Goal: Find specific page/section: Find specific page/section

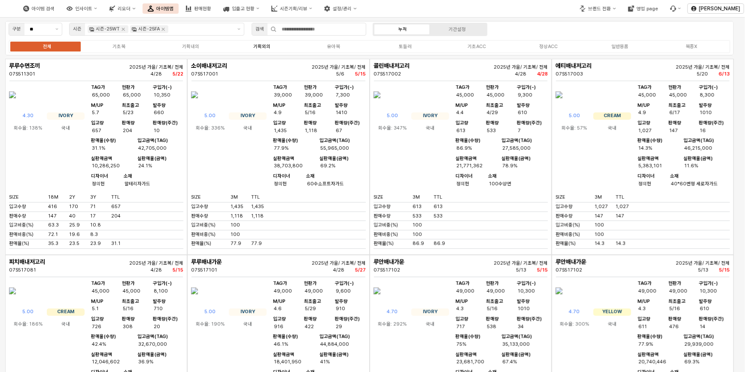
click at [211, 11] on div "판매현황" at bounding box center [202, 9] width 17 height 6
click at [211, 9] on div "판매현황" at bounding box center [202, 9] width 17 height 6
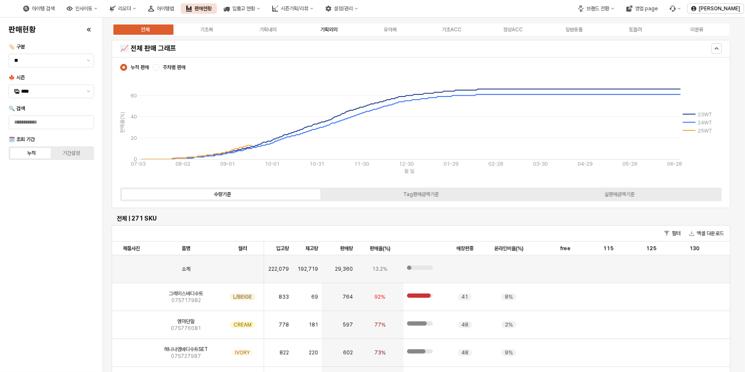
click at [323, 30] on div "기획외의" at bounding box center [328, 30] width 17 height 6
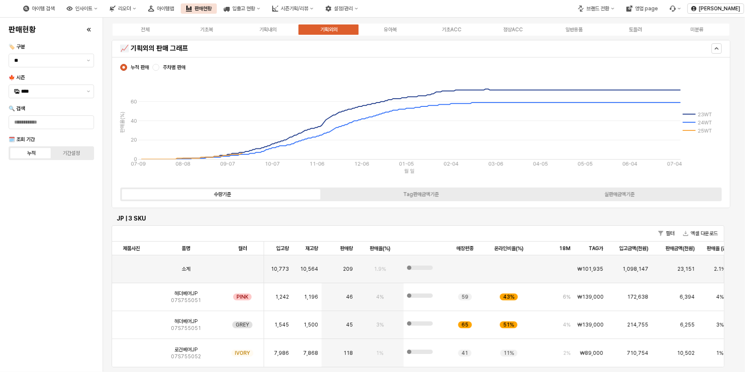
click at [325, 27] on div "기획외의" at bounding box center [328, 30] width 17 height 6
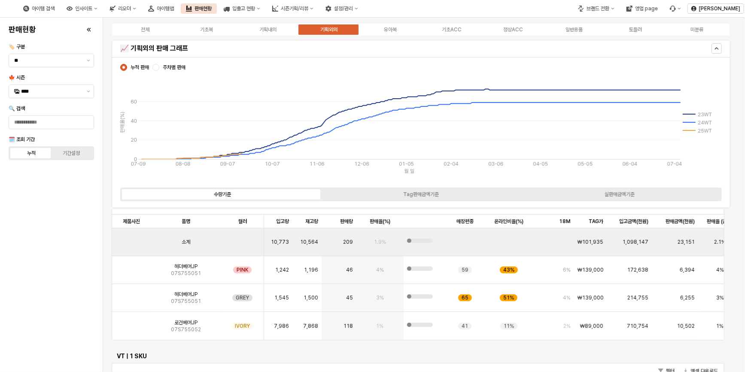
scroll to position [78, 0]
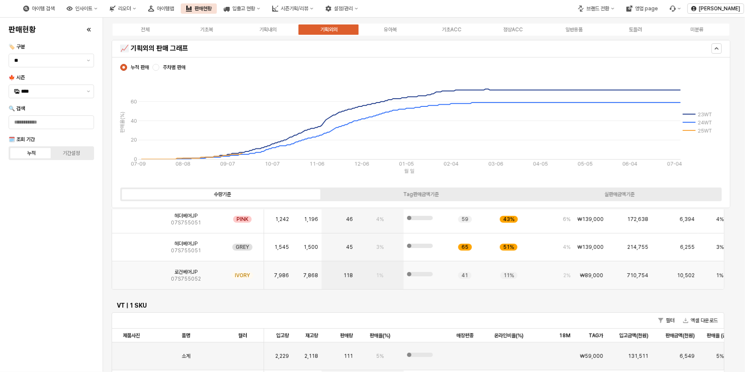
click at [131, 272] on img "App Frame" at bounding box center [131, 272] width 0 height 0
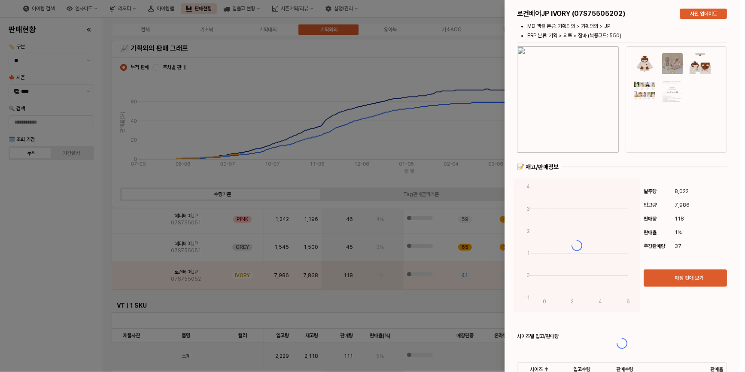
click at [576, 77] on div at bounding box center [622, 343] width 234 height 687
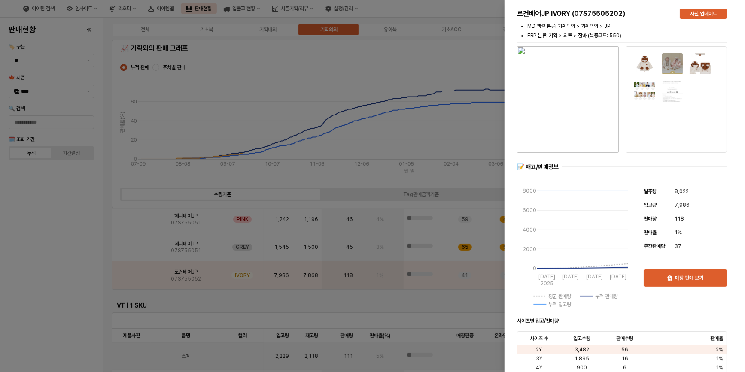
click at [578, 102] on img "button" at bounding box center [568, 99] width 102 height 106
click at [94, 249] on div at bounding box center [372, 186] width 745 height 372
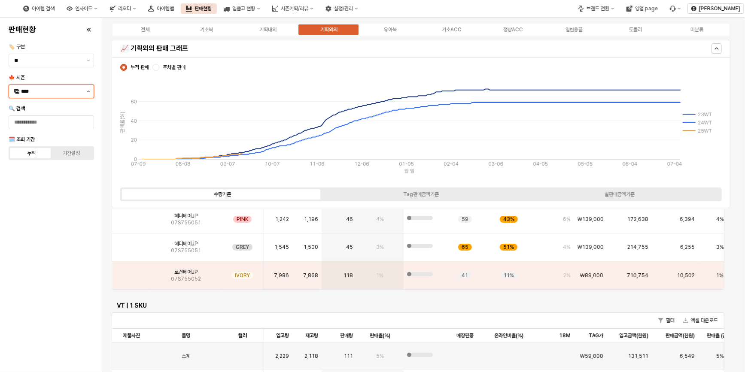
click at [86, 92] on button "제안 사항 표시" at bounding box center [88, 91] width 10 height 13
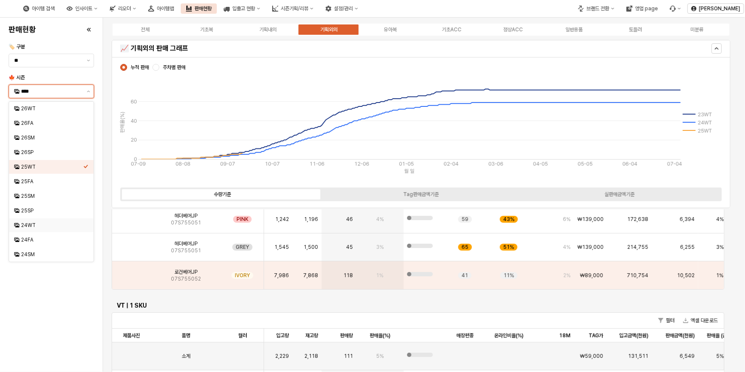
click at [36, 226] on div "24WT" at bounding box center [52, 225] width 62 height 7
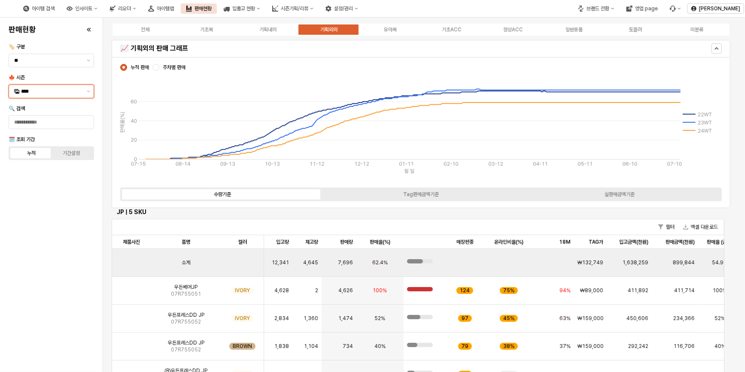
scroll to position [0, 0]
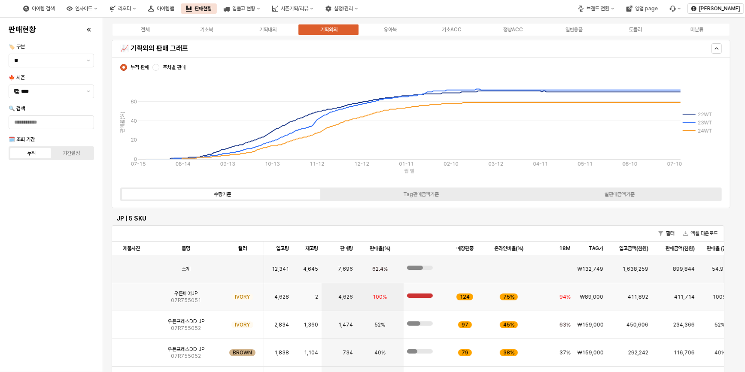
click at [131, 294] on img "App Frame" at bounding box center [131, 294] width 0 height 0
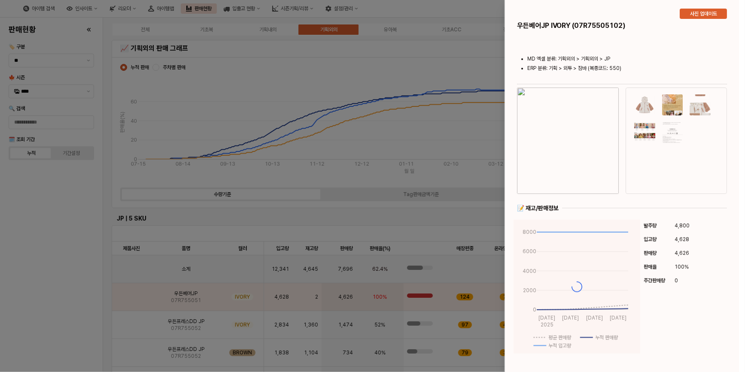
click at [579, 117] on img "button" at bounding box center [568, 141] width 102 height 106
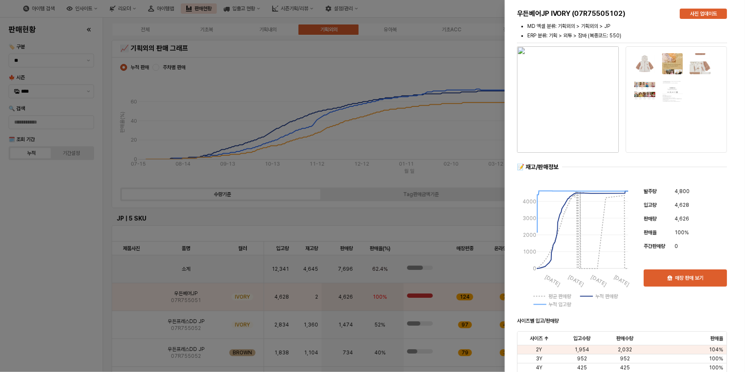
click at [46, 252] on div at bounding box center [372, 186] width 745 height 372
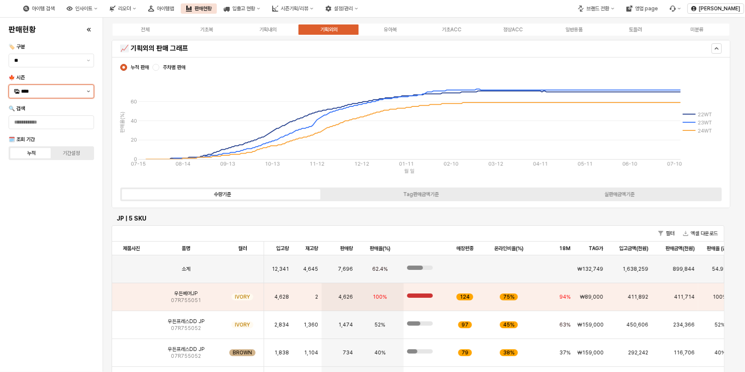
click at [87, 91] on icon "제안 사항 표시" at bounding box center [88, 92] width 3 height 2
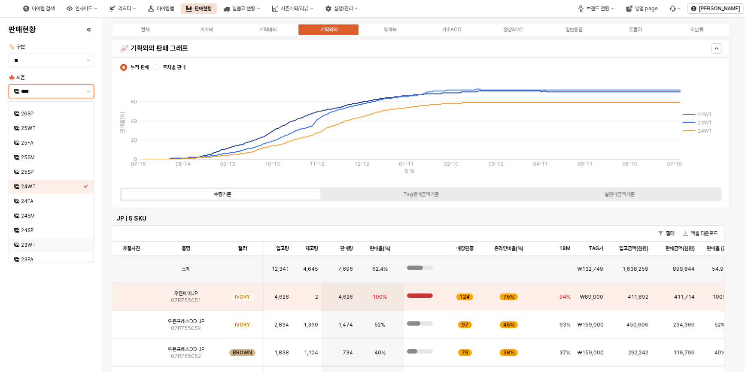
scroll to position [78, 0]
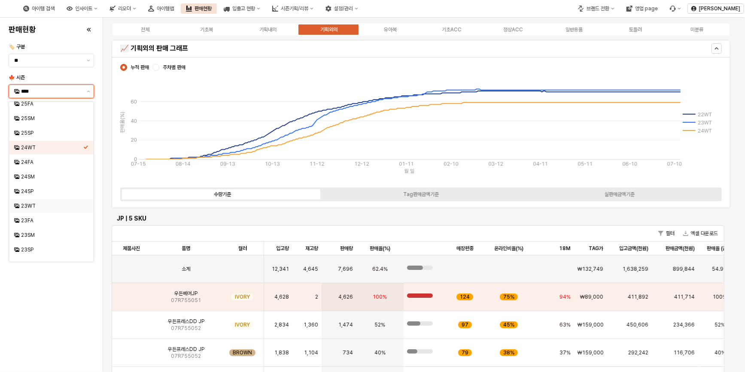
click at [35, 206] on div "23WT" at bounding box center [52, 206] width 62 height 7
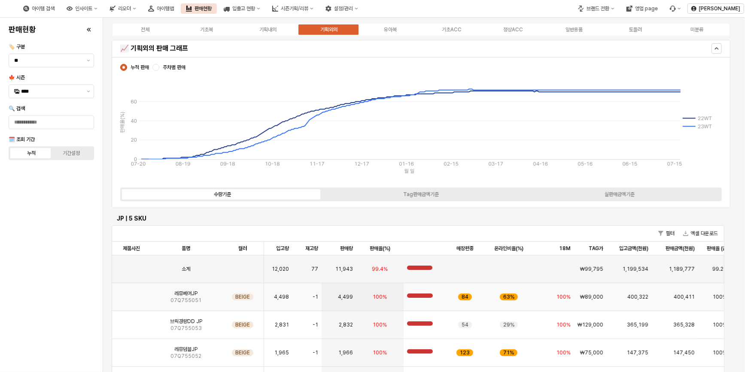
click at [131, 294] on img "App Frame" at bounding box center [131, 294] width 0 height 0
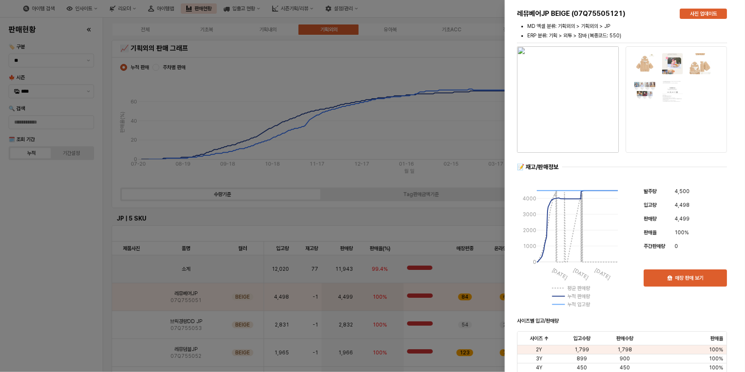
click at [571, 116] on img "button" at bounding box center [568, 99] width 102 height 106
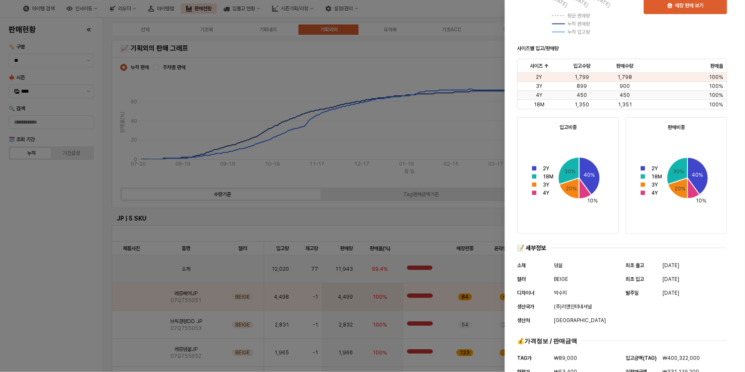
scroll to position [273, 0]
click at [56, 222] on div at bounding box center [372, 186] width 745 height 372
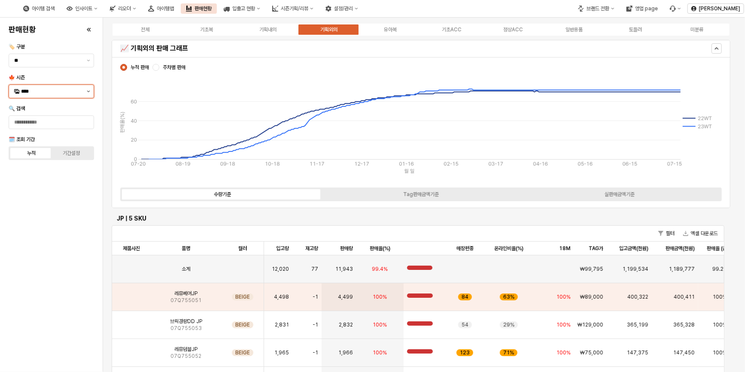
click at [84, 91] on button "제안 사항 표시" at bounding box center [88, 91] width 10 height 13
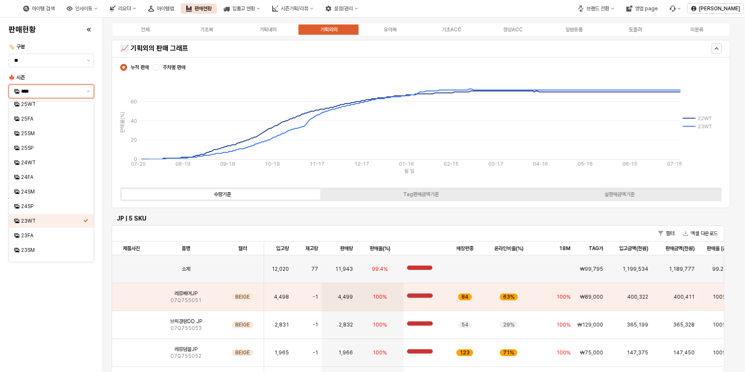
scroll to position [107, 0]
click at [32, 237] on div "22WT" at bounding box center [52, 235] width 62 height 7
type input "****"
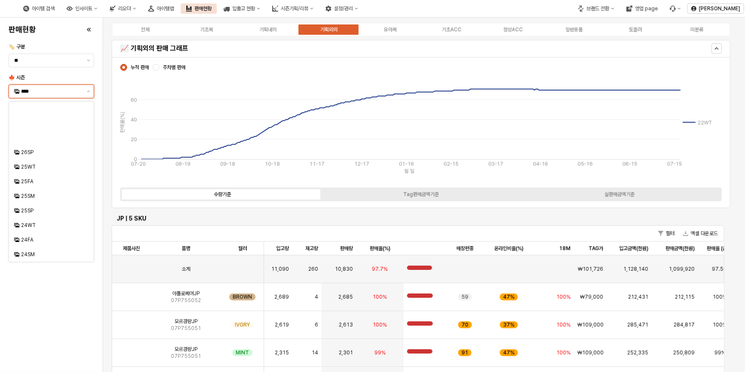
scroll to position [87, 0]
click at [142, 301] on div "App Frame" at bounding box center [131, 297] width 39 height 28
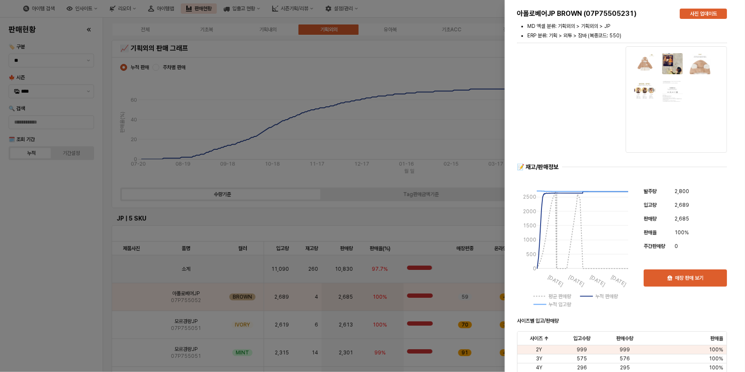
scroll to position [0, 0]
click at [569, 122] on img "button" at bounding box center [568, 99] width 102 height 106
